Goal: Task Accomplishment & Management: Use online tool/utility

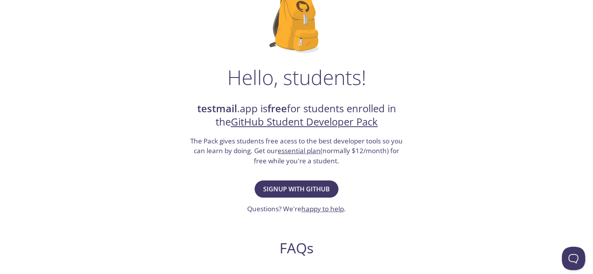
scroll to position [117, 0]
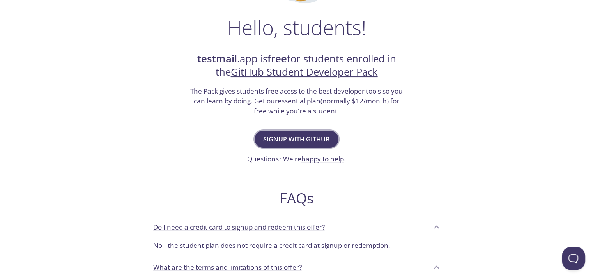
click at [284, 138] on span "Signup with GitHub" at bounding box center [296, 139] width 67 height 11
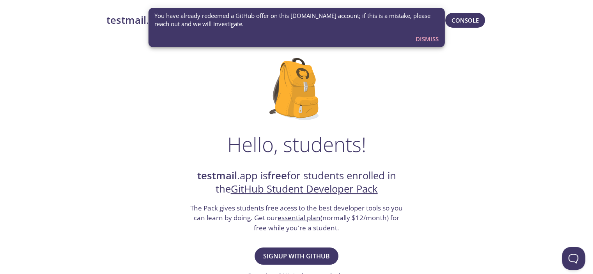
click at [422, 35] on span "Dismiss" at bounding box center [427, 39] width 23 height 10
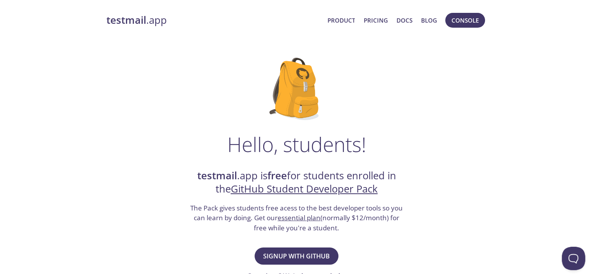
click at [128, 19] on strong "testmail" at bounding box center [126, 20] width 40 height 14
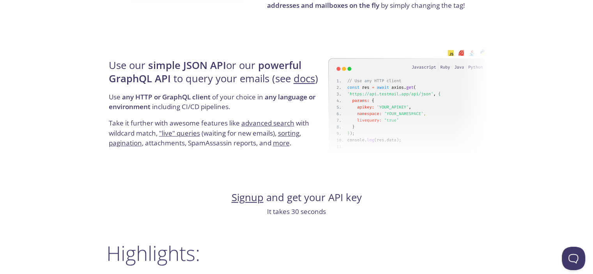
scroll to position [819, 0]
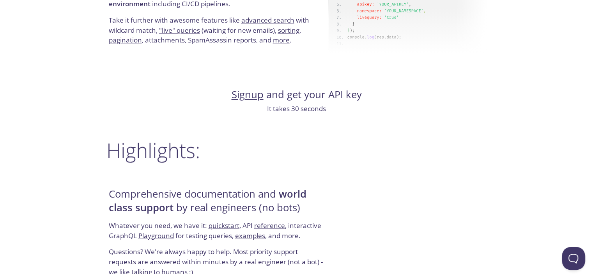
click at [248, 95] on link "Signup" at bounding box center [248, 95] width 32 height 14
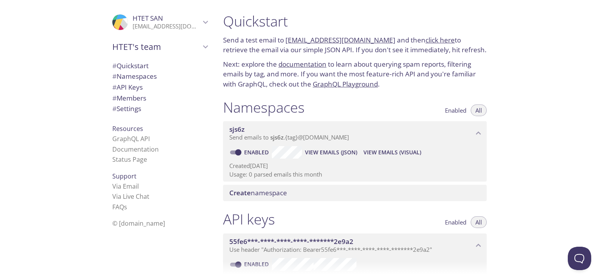
click at [203, 23] on icon "HTET SAN" at bounding box center [205, 22] width 5 height 3
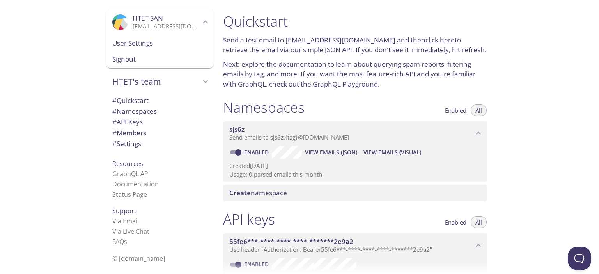
click at [200, 23] on icon "HTET SAN" at bounding box center [205, 22] width 10 height 10
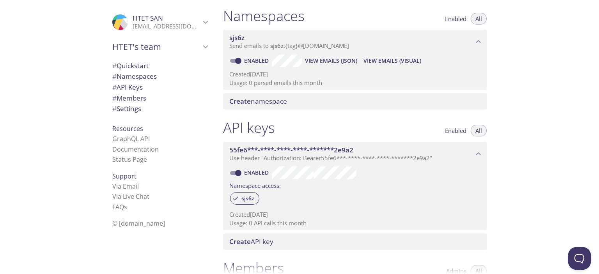
scroll to position [39, 0]
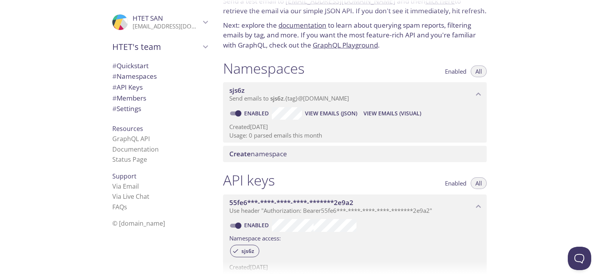
click at [315, 112] on span "View Emails (JSON)" at bounding box center [331, 113] width 52 height 9
click at [399, 111] on span "View Emails (Visual)" at bounding box center [392, 113] width 58 height 9
click at [235, 113] on input "Enabled" at bounding box center [238, 113] width 28 height 9
click at [235, 113] on input "Disabled" at bounding box center [232, 113] width 28 height 9
checkbox input "true"
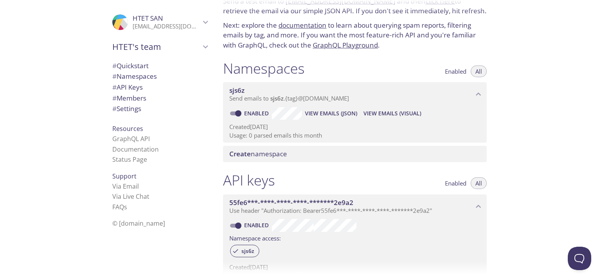
click at [402, 95] on p "Send emails to sjs6z . {tag} @[DOMAIN_NAME]" at bounding box center [351, 99] width 244 height 8
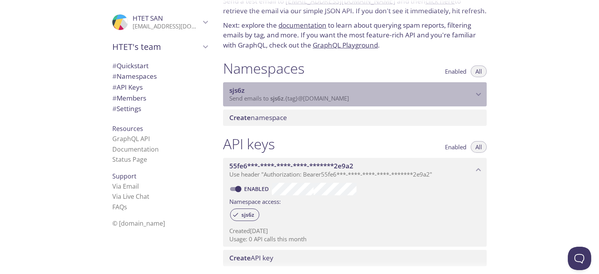
click at [402, 95] on p "Send emails to sjs6z . {tag} @[DOMAIN_NAME]" at bounding box center [351, 99] width 244 height 8
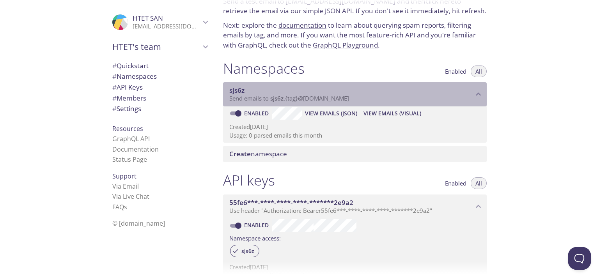
drag, startPoint x: 269, startPoint y: 97, endPoint x: 356, endPoint y: 101, distance: 86.2
click at [356, 101] on p "Send emails to sjs6z . {tag} @[DOMAIN_NAME]" at bounding box center [351, 99] width 244 height 8
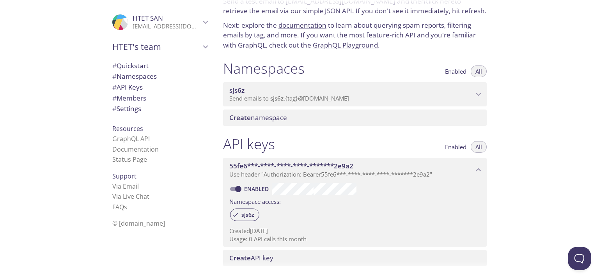
click at [347, 95] on span "Send emails to sjs6z . {tag} @[DOMAIN_NAME]" at bounding box center [289, 98] width 120 height 8
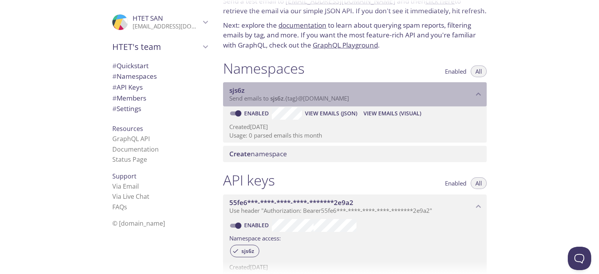
click at [229, 89] on span "sjs6z" at bounding box center [236, 90] width 15 height 9
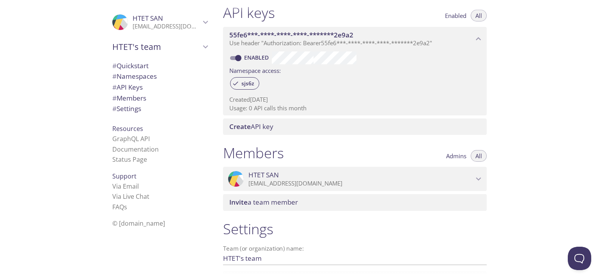
scroll to position [202, 0]
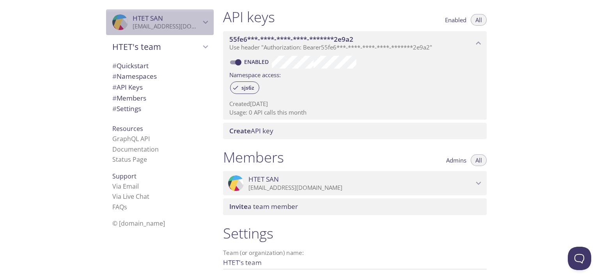
click at [147, 29] on p "[EMAIL_ADDRESS][DOMAIN_NAME]" at bounding box center [167, 27] width 68 height 8
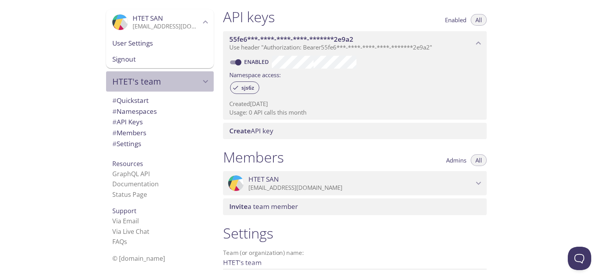
click at [143, 74] on div "HTET's team" at bounding box center [160, 81] width 108 height 20
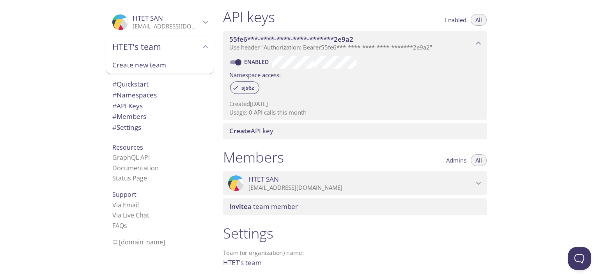
click at [163, 53] on div "HTET's team" at bounding box center [160, 47] width 108 height 20
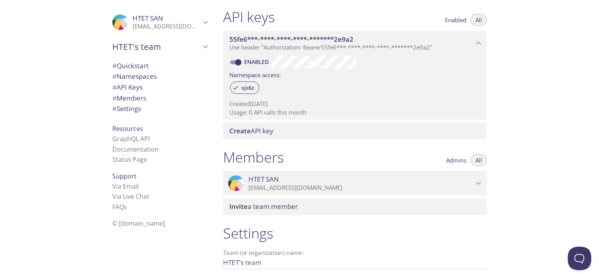
click at [237, 21] on h1 "API keys" at bounding box center [249, 17] width 52 height 18
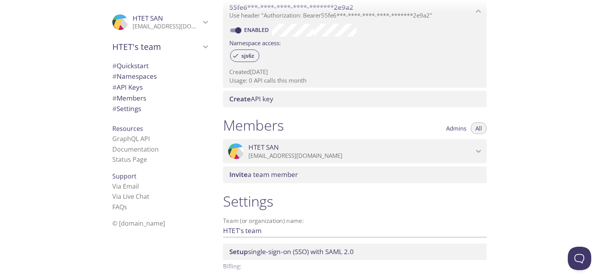
scroll to position [280, 0]
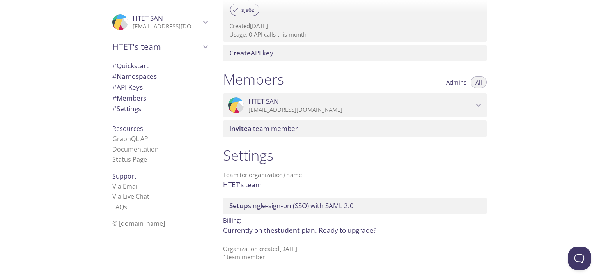
click at [144, 21] on span "HTET SAN" at bounding box center [148, 18] width 30 height 9
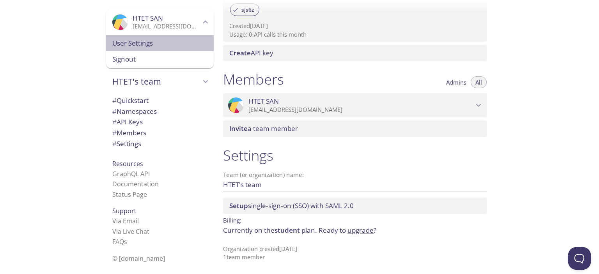
click at [142, 39] on span "User Settings" at bounding box center [159, 43] width 95 height 10
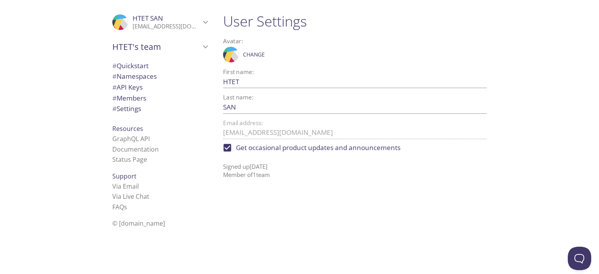
click at [159, 23] on p "[EMAIL_ADDRESS][DOMAIN_NAME]" at bounding box center [167, 27] width 68 height 8
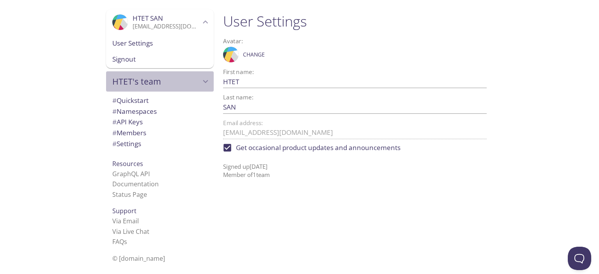
click at [140, 91] on div "HTET's team" at bounding box center [160, 81] width 108 height 20
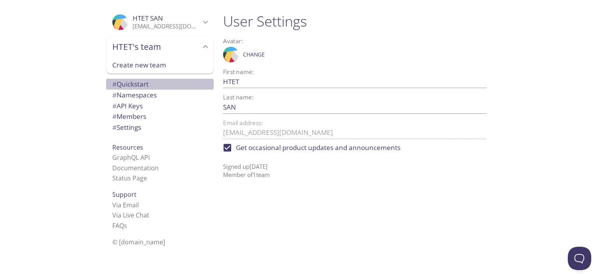
click at [140, 86] on span "# Quickstart" at bounding box center [130, 84] width 36 height 9
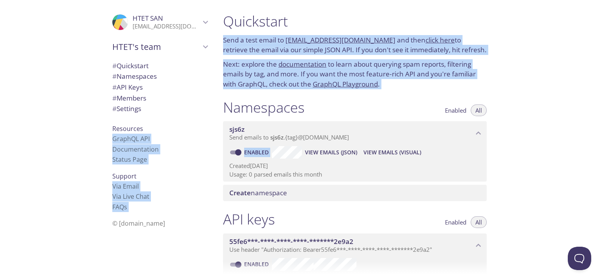
drag, startPoint x: 84, startPoint y: 12, endPoint x: 541, endPoint y: 217, distance: 500.6
click at [541, 217] on div ".cls-1 { fill: #6d5ca8; } .cls-2 { fill: #3fc191; } .cls-3 { fill: #3b4752; } .…" at bounding box center [299, 137] width 599 height 274
click at [526, 105] on div "Quickstart Send a test email to [EMAIL_ADDRESS][DOMAIN_NAME] and then click her…" at bounding box center [408, 137] width 382 height 274
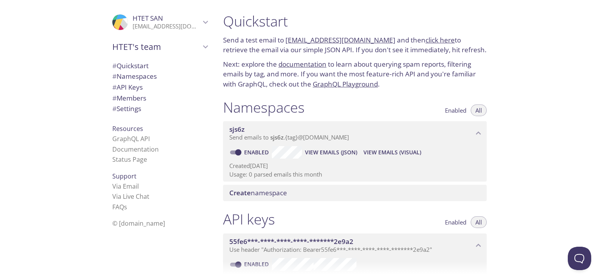
click at [289, 193] on span "Create namespace" at bounding box center [356, 193] width 254 height 9
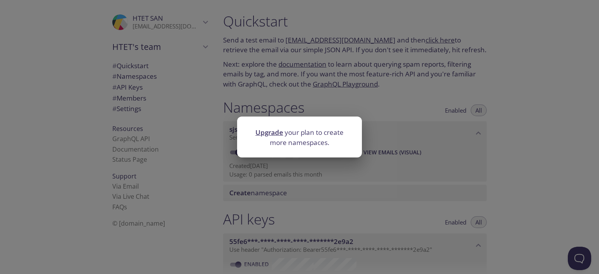
click at [372, 92] on div "Upgrade your plan to create more namespaces." at bounding box center [299, 137] width 599 height 274
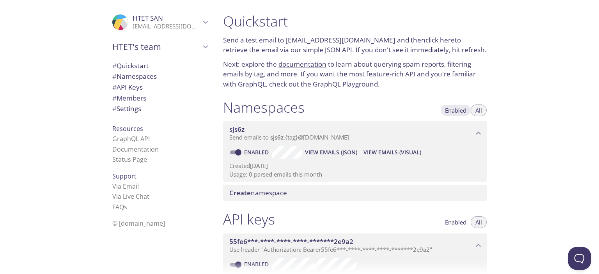
click at [451, 110] on span "Enabled" at bounding box center [455, 110] width 21 height 0
click at [475, 110] on span "All" at bounding box center [478, 110] width 7 height 0
click at [266, 168] on p "Created [DATE]" at bounding box center [354, 166] width 251 height 8
click at [281, 136] on span "sjs6z" at bounding box center [276, 137] width 13 height 8
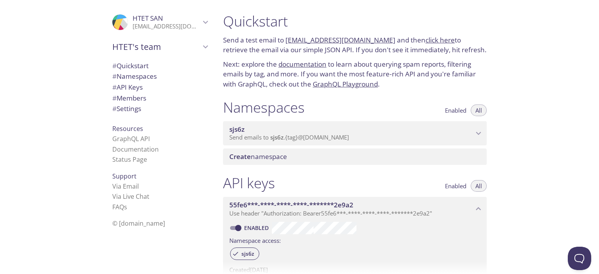
click at [281, 136] on span "sjs6z" at bounding box center [276, 137] width 13 height 8
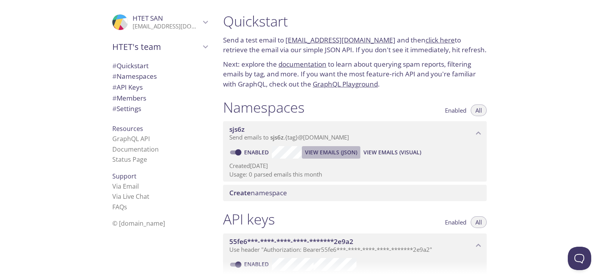
click at [344, 152] on span "View Emails (JSON)" at bounding box center [331, 152] width 52 height 9
